Goal: Information Seeking & Learning: Learn about a topic

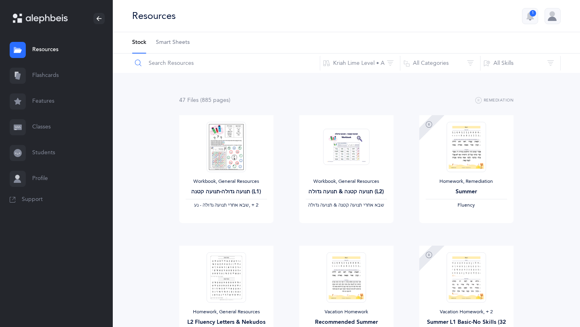
click at [149, 67] on input "text" at bounding box center [226, 63] width 189 height 19
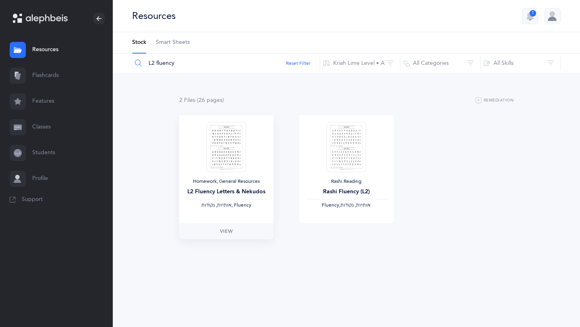
click at [239, 157] on img at bounding box center [227, 147] width 40 height 50
click at [225, 227] on link "View" at bounding box center [226, 231] width 94 height 16
click at [339, 196] on div "Rashi Fluency (L2)" at bounding box center [346, 192] width 81 height 8
click at [332, 234] on link "View" at bounding box center [347, 231] width 94 height 16
click at [264, 60] on input "L2 fluency" at bounding box center [226, 63] width 189 height 19
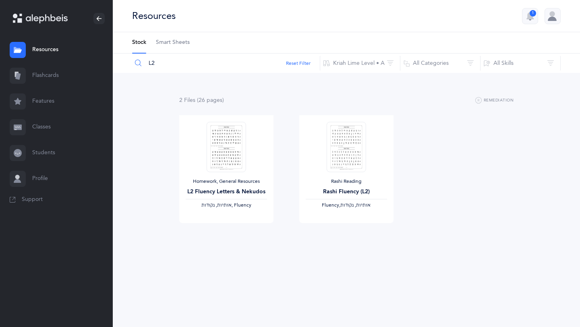
type input "L"
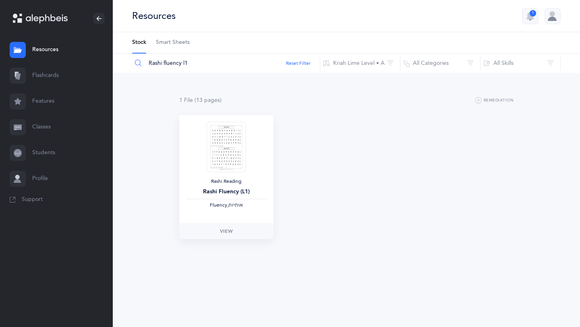
click at [250, 151] on div "Rashi Reading Rashi Fluency (L1) Fluency, ‫אותיות‬" at bounding box center [226, 169] width 94 height 108
click at [229, 231] on span "View" at bounding box center [226, 231] width 13 height 7
click at [197, 60] on input "Rashi fluency l1" at bounding box center [226, 63] width 189 height 19
type input "R"
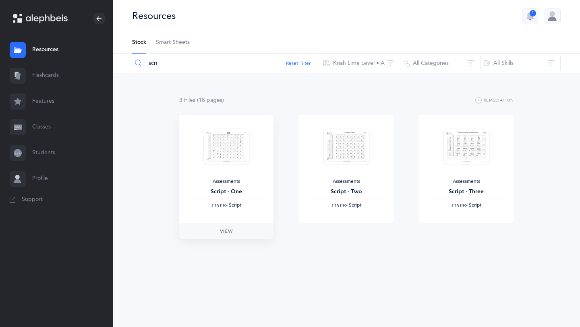
type input "scri"
click at [228, 164] on img at bounding box center [226, 147] width 46 height 37
click at [242, 234] on link "View" at bounding box center [226, 231] width 94 height 16
click at [327, 169] on div at bounding box center [346, 147] width 46 height 50
click at [332, 238] on link "View" at bounding box center [347, 231] width 94 height 16
